Goal: Transaction & Acquisition: Download file/media

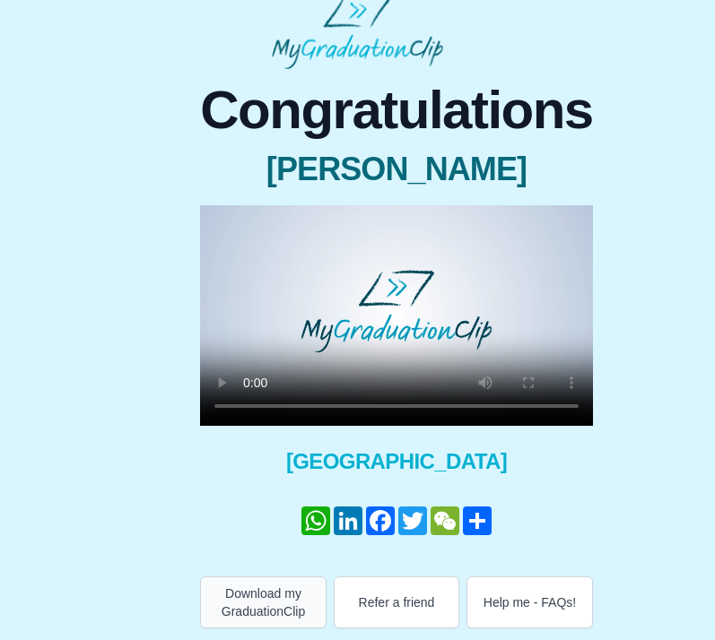
scroll to position [19, 0]
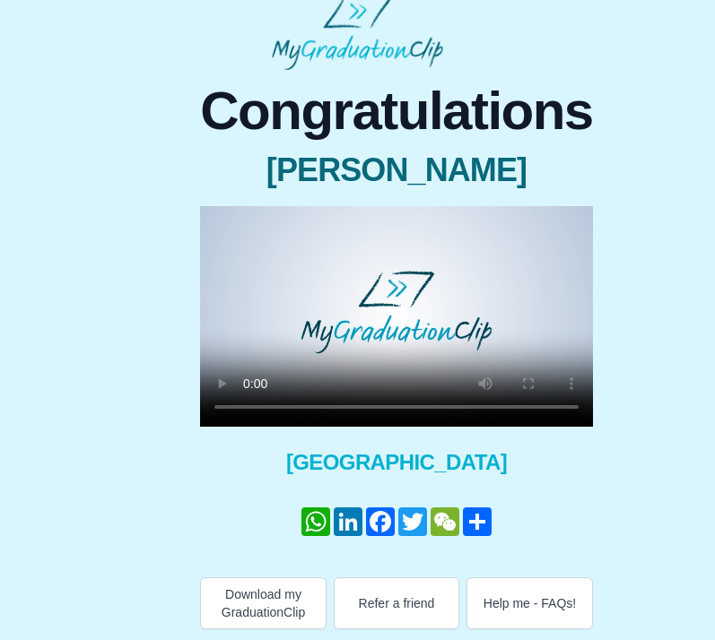
click at [247, 400] on video at bounding box center [396, 316] width 393 height 221
click at [249, 402] on video at bounding box center [396, 316] width 393 height 221
click at [513, 591] on button "Help me - FAQs!" at bounding box center [529, 603] width 126 height 52
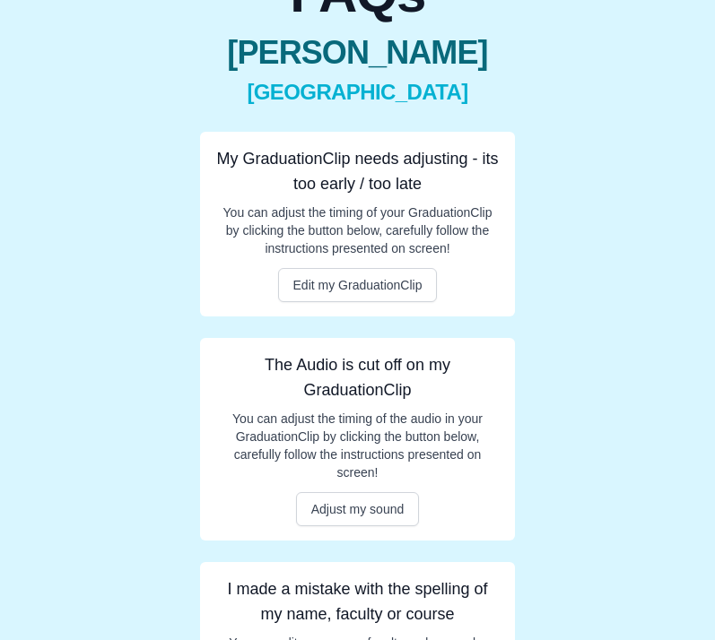
scroll to position [138, 0]
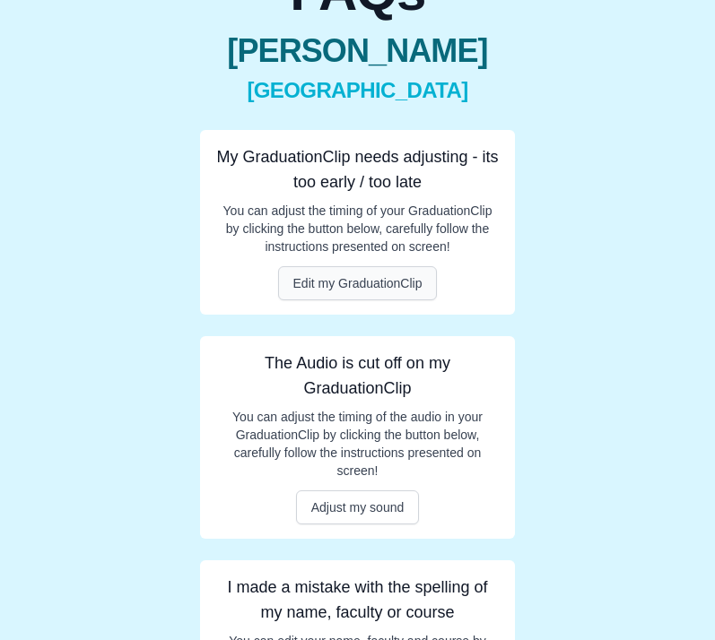
click at [377, 277] on button "Edit my GraduationClip" at bounding box center [358, 283] width 160 height 34
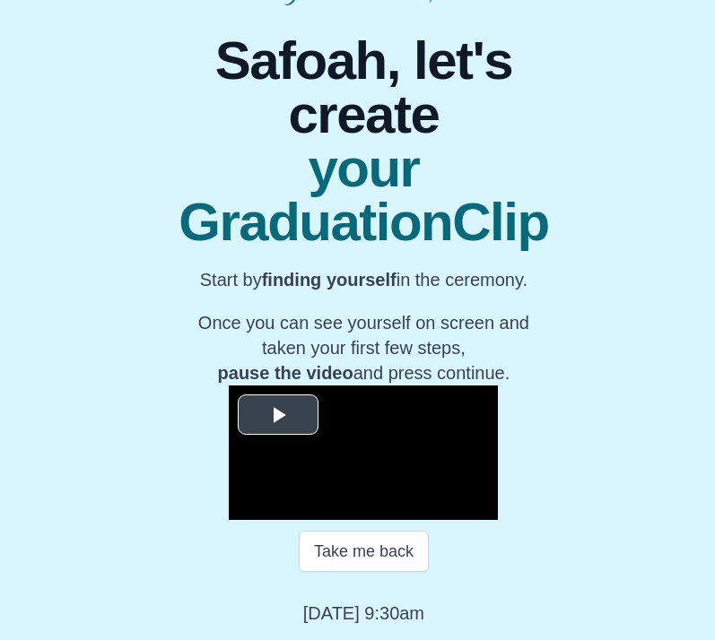
scroll to position [83, 0]
click at [278, 415] on span "Video Player" at bounding box center [278, 415] width 0 height 0
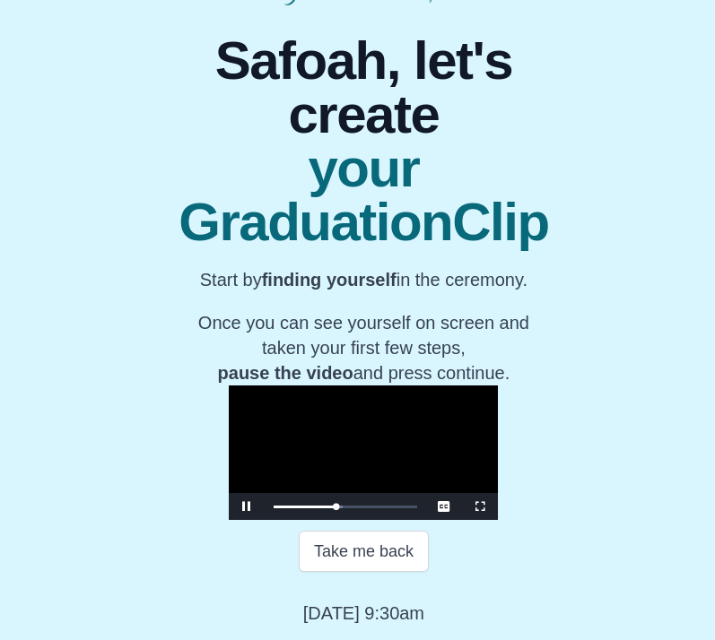
click at [247, 507] on span "Video Player" at bounding box center [247, 507] width 0 height 0
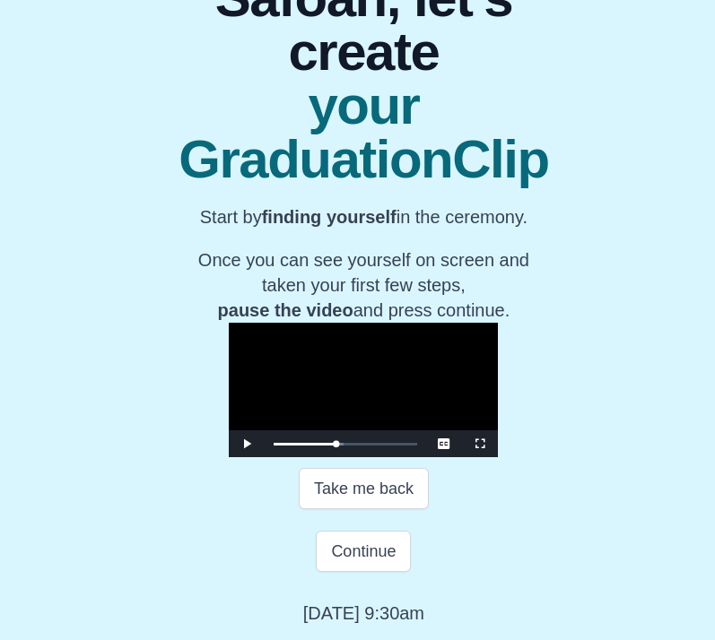
scroll to position [213, 0]
click at [350, 553] on button "Continue" at bounding box center [363, 551] width 95 height 41
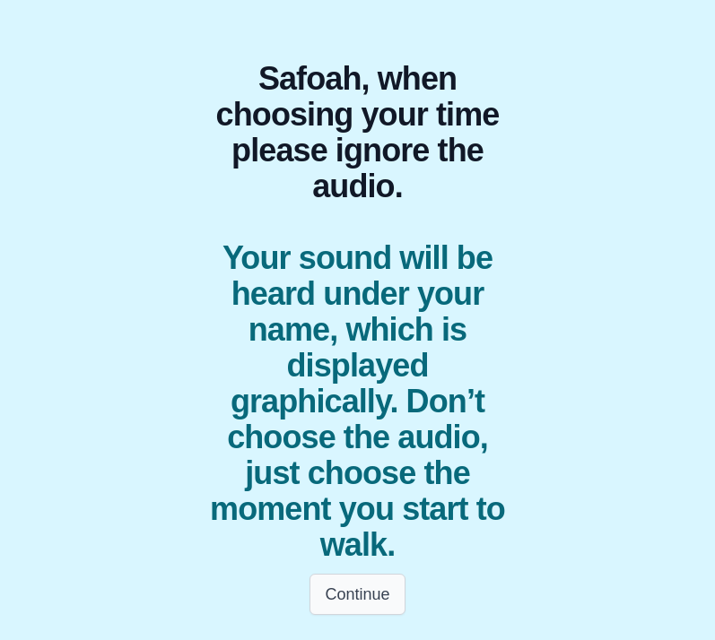
click at [370, 574] on button "Continue" at bounding box center [356, 594] width 95 height 41
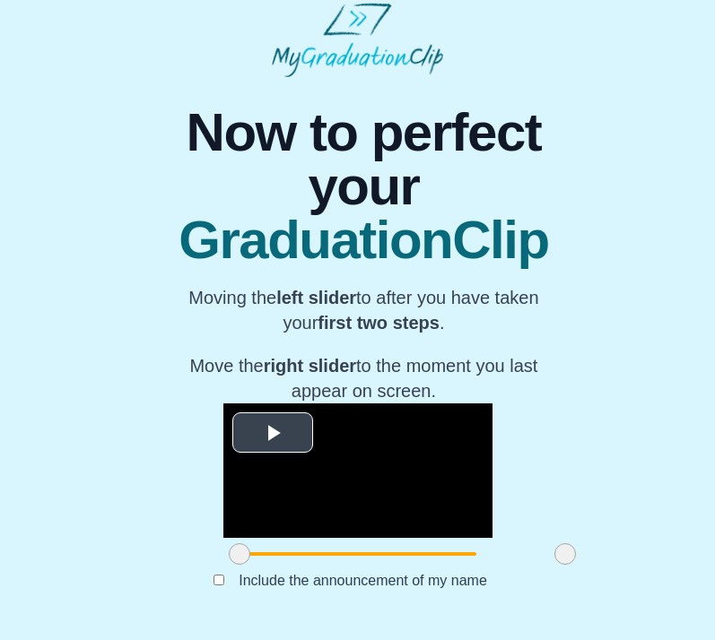
scroll to position [79, 0]
click at [273, 433] on span "Video Player" at bounding box center [273, 433] width 0 height 0
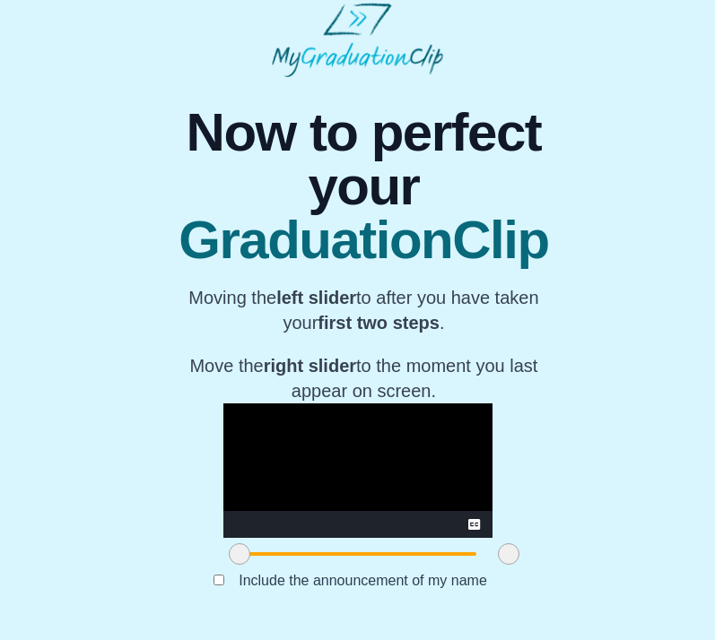
drag, startPoint x: 517, startPoint y: 553, endPoint x: 461, endPoint y: 556, distance: 56.5
click at [498, 556] on span at bounding box center [509, 554] width 22 height 22
drag, startPoint x: 466, startPoint y: 548, endPoint x: 442, endPoint y: 549, distance: 24.2
click at [473, 549] on span at bounding box center [484, 554] width 22 height 22
drag, startPoint x: 442, startPoint y: 549, endPoint x: 425, endPoint y: 549, distance: 17.0
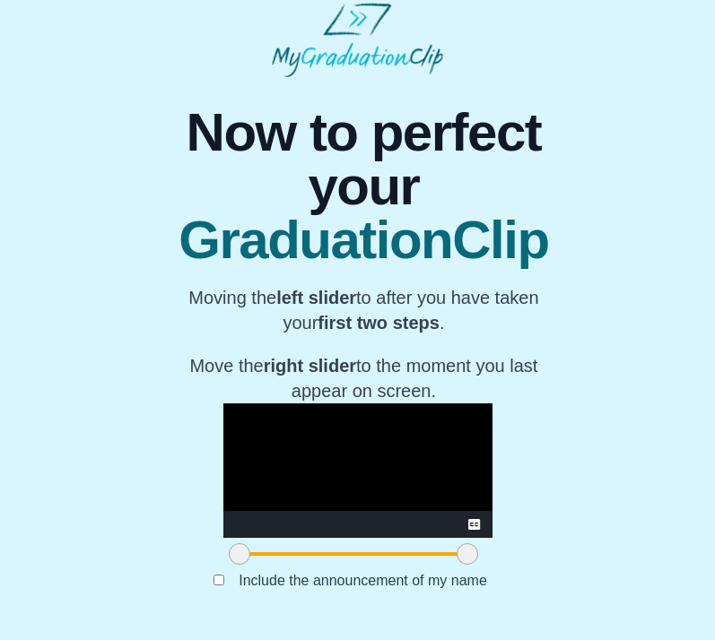
click at [456, 549] on span at bounding box center [467, 554] width 22 height 22
drag, startPoint x: 425, startPoint y: 549, endPoint x: 462, endPoint y: 553, distance: 37.0
click at [493, 553] on span at bounding box center [504, 554] width 22 height 22
drag, startPoint x: 194, startPoint y: 552, endPoint x: 209, endPoint y: 554, distance: 15.3
click at [244, 554] on span at bounding box center [255, 554] width 22 height 22
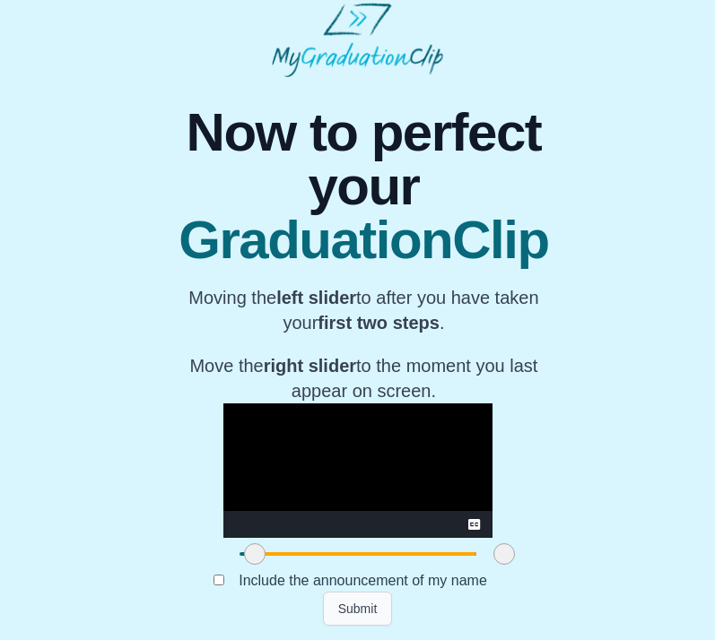
click at [349, 609] on button "Submit" at bounding box center [358, 609] width 70 height 34
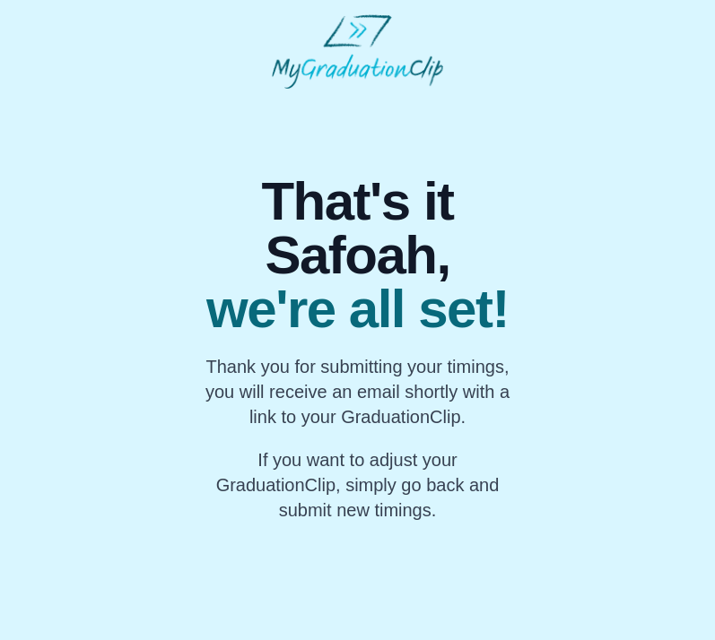
scroll to position [0, 0]
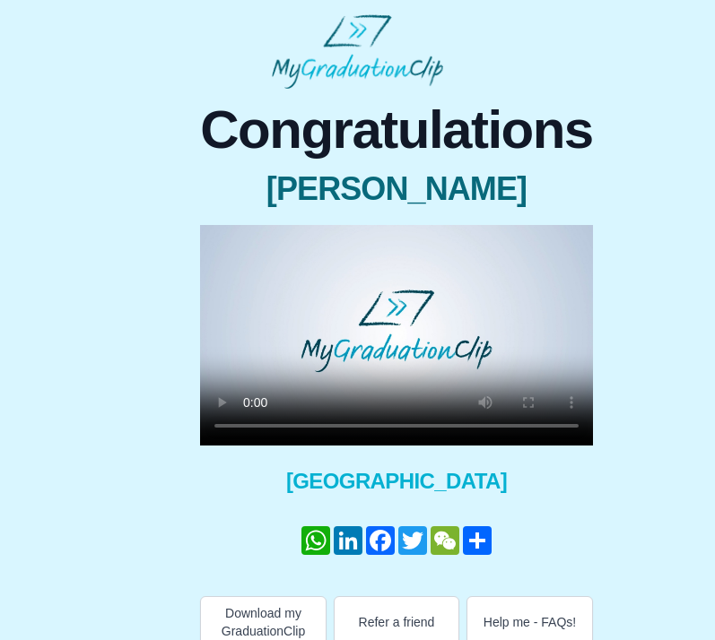
click at [246, 420] on video at bounding box center [396, 335] width 393 height 221
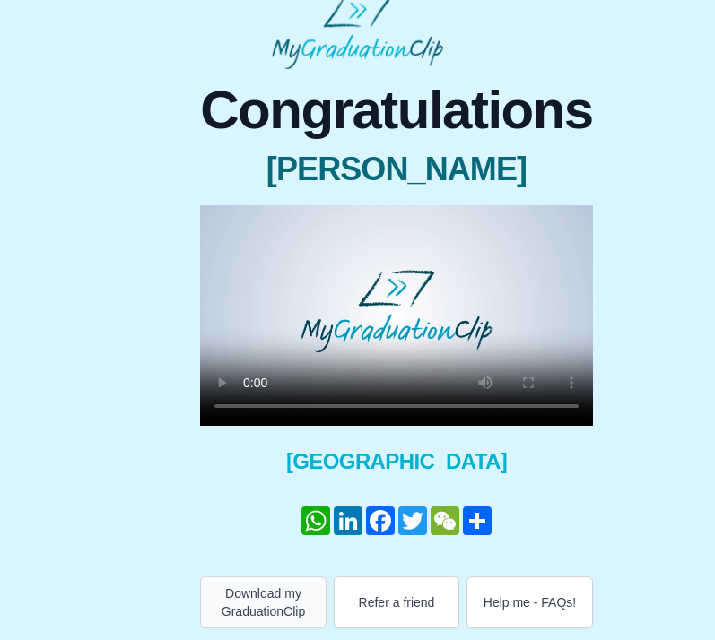
scroll to position [19, 0]
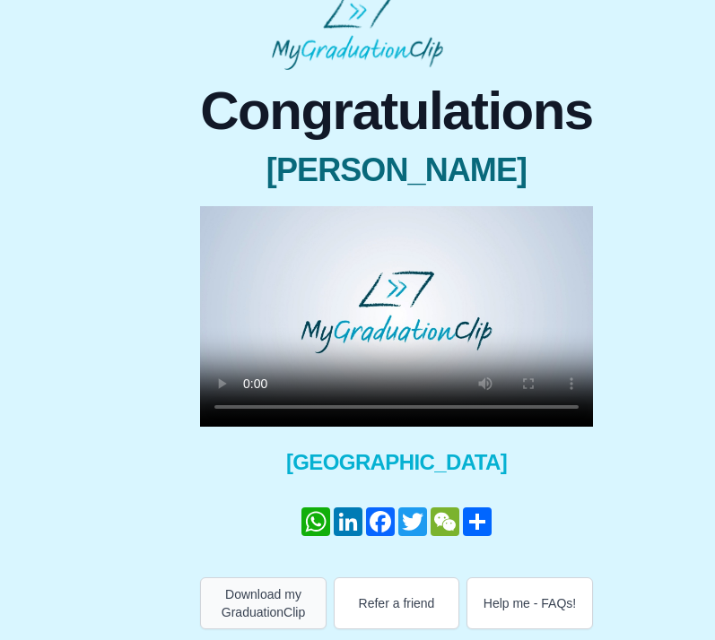
click at [277, 598] on button "Download my GraduationClip" at bounding box center [263, 603] width 126 height 52
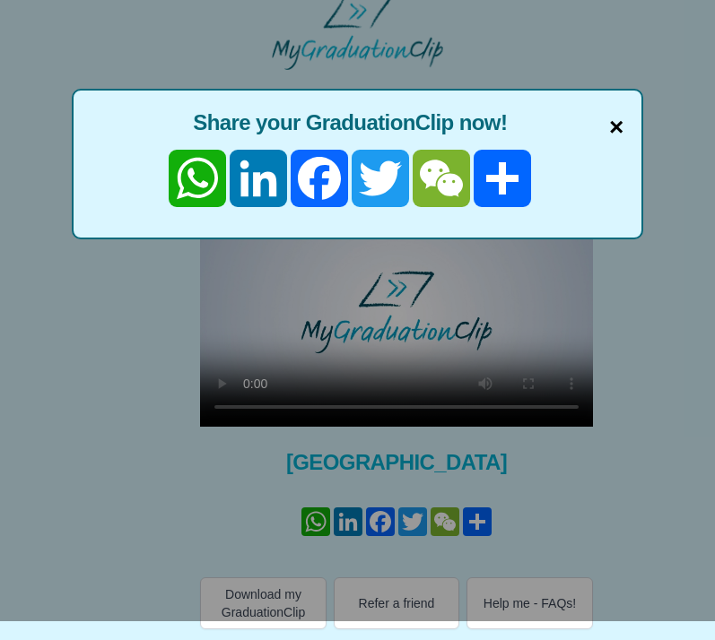
click at [612, 121] on span "×" at bounding box center [616, 127] width 14 height 38
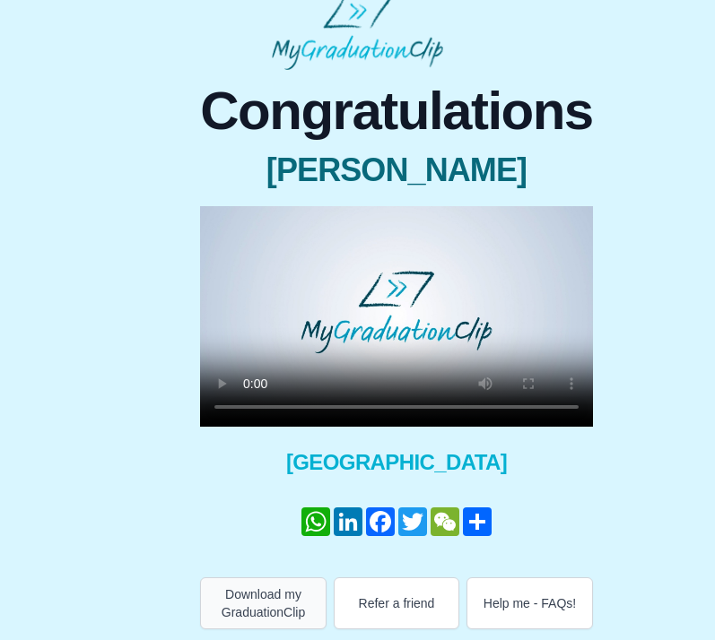
click at [281, 594] on button "Download my GraduationClip" at bounding box center [263, 603] width 126 height 52
